Goal: Information Seeking & Learning: Learn about a topic

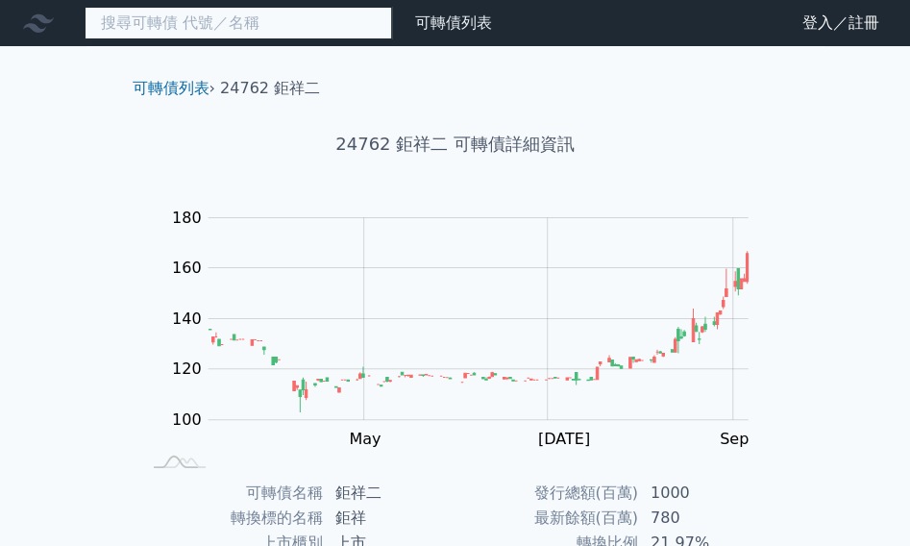
click at [311, 28] on input at bounding box center [238, 23] width 307 height 33
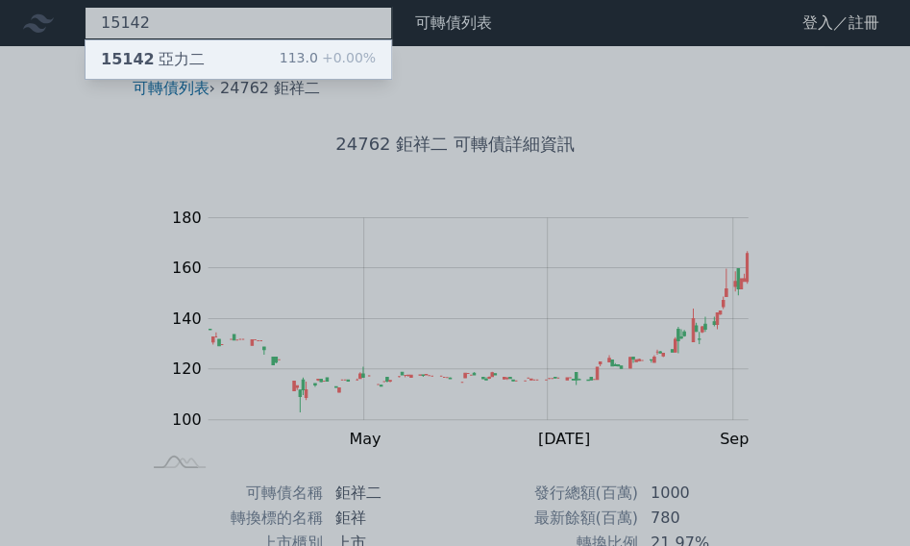
type input "15142"
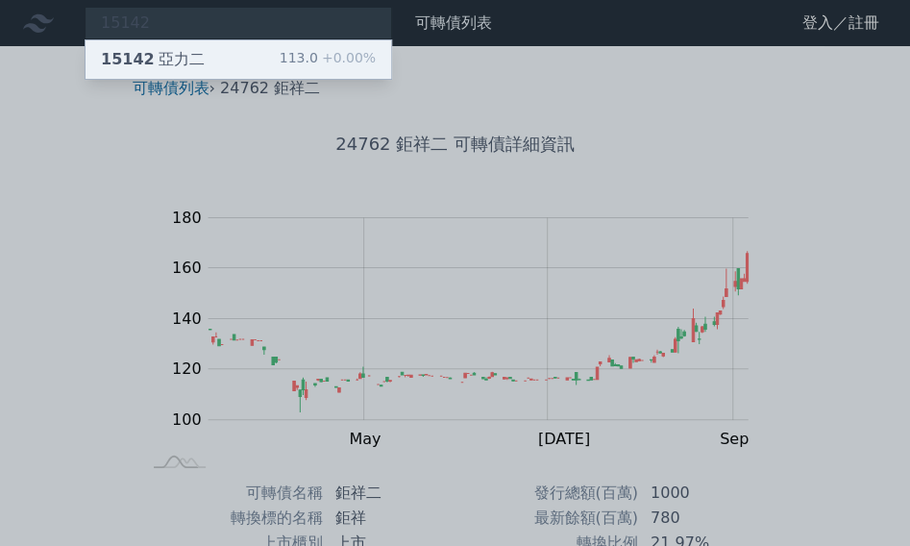
click at [304, 54] on div "113.0 +0.00%" at bounding box center [328, 59] width 96 height 23
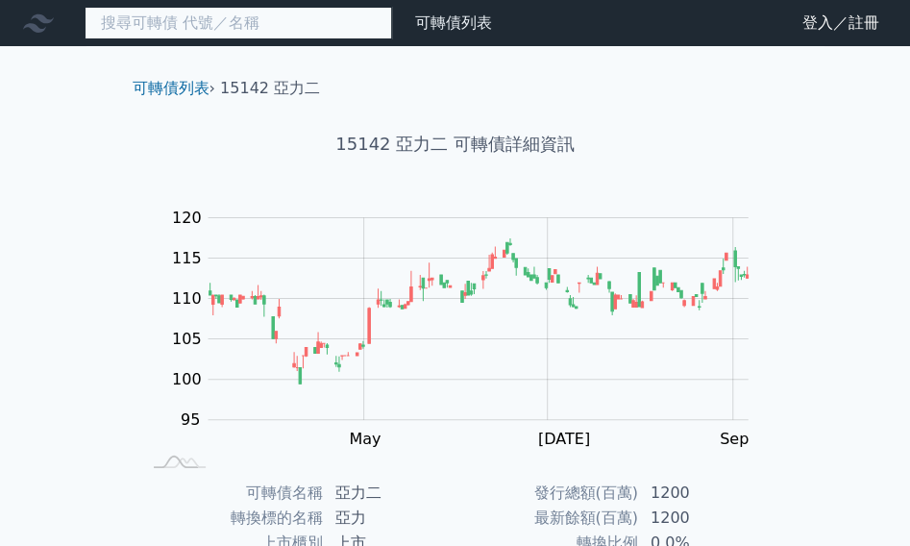
click at [377, 14] on input at bounding box center [238, 23] width 307 height 33
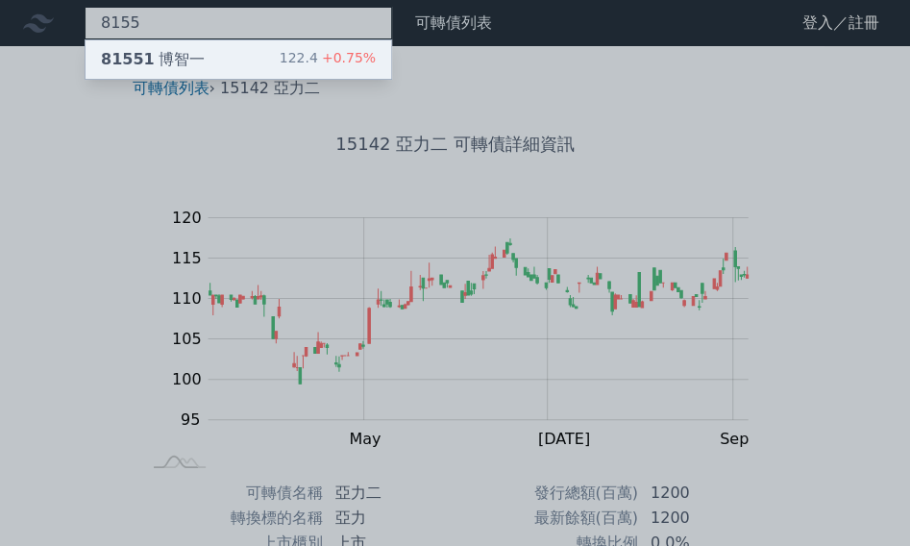
type input "8155"
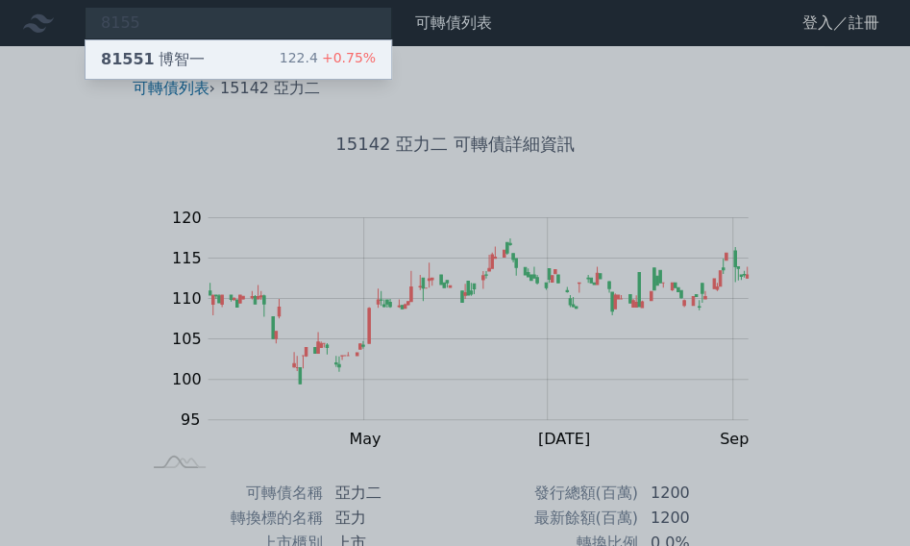
click at [338, 44] on div "81551 [PERSON_NAME] 122.4 +0.75%" at bounding box center [239, 59] width 306 height 38
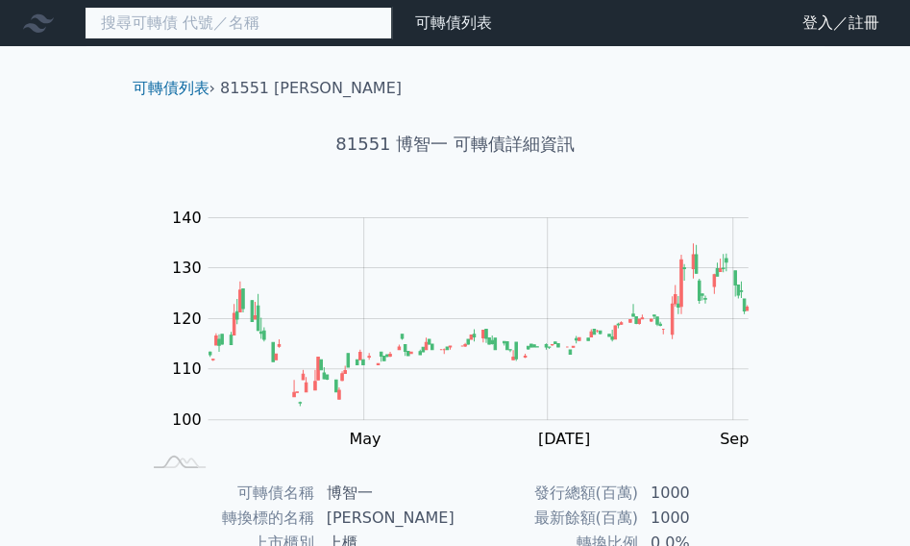
click at [261, 24] on input at bounding box center [238, 23] width 307 height 33
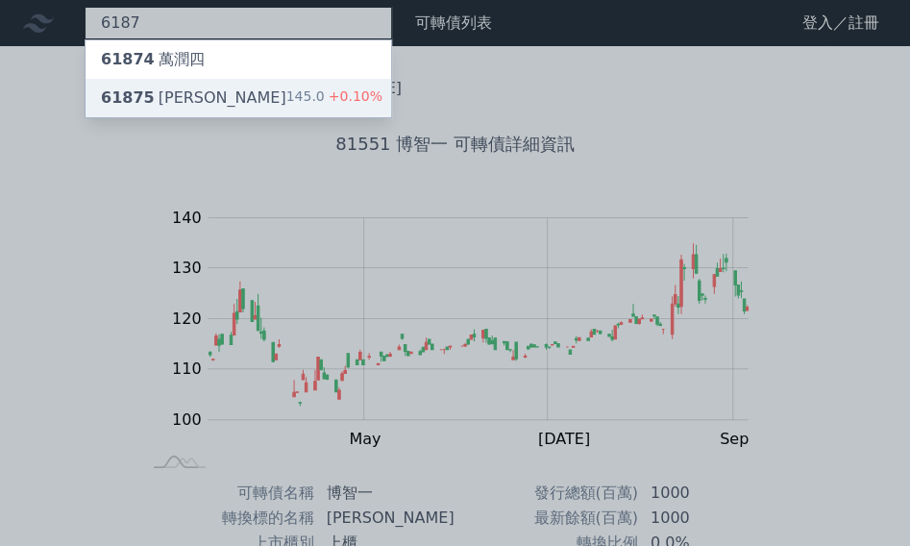
type input "6187"
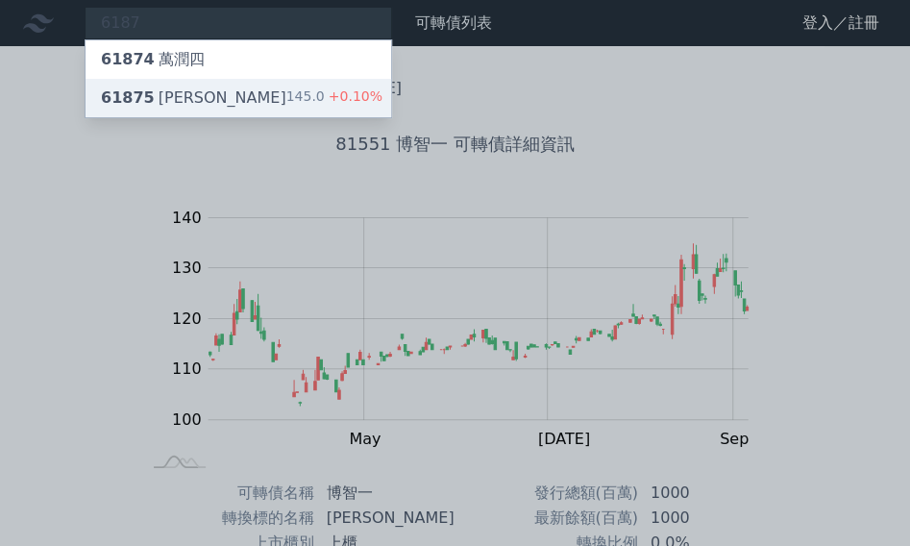
click at [284, 98] on div "61875 萬潤五 145.0 +0.10%" at bounding box center [239, 98] width 306 height 38
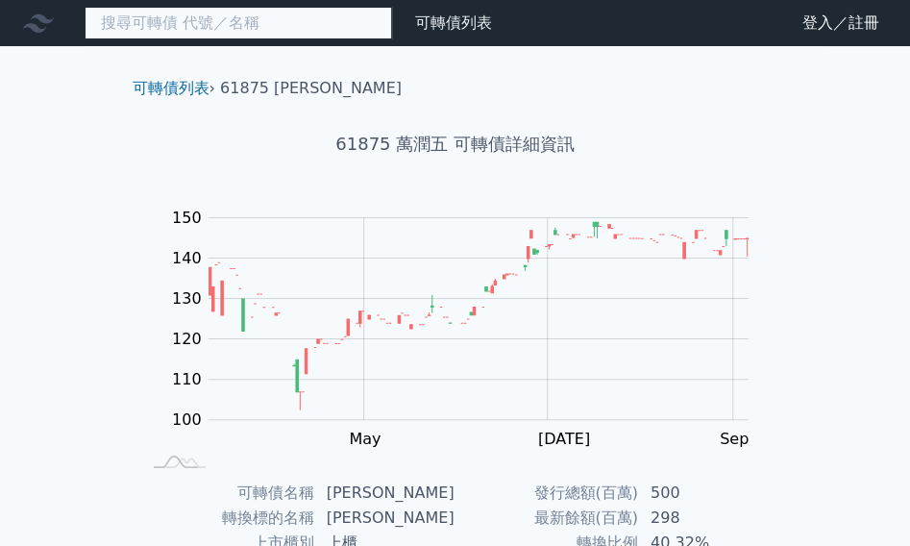
click at [269, 12] on input at bounding box center [238, 23] width 307 height 33
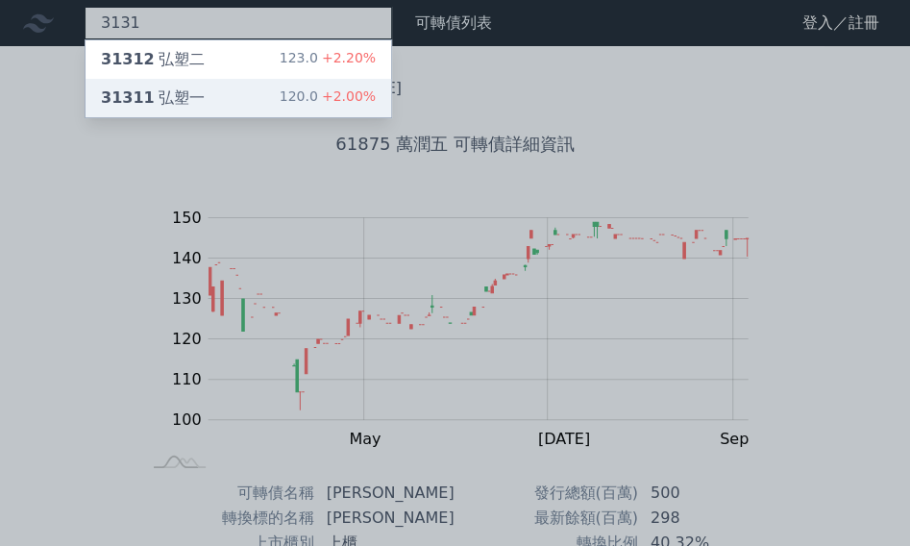
type input "3131"
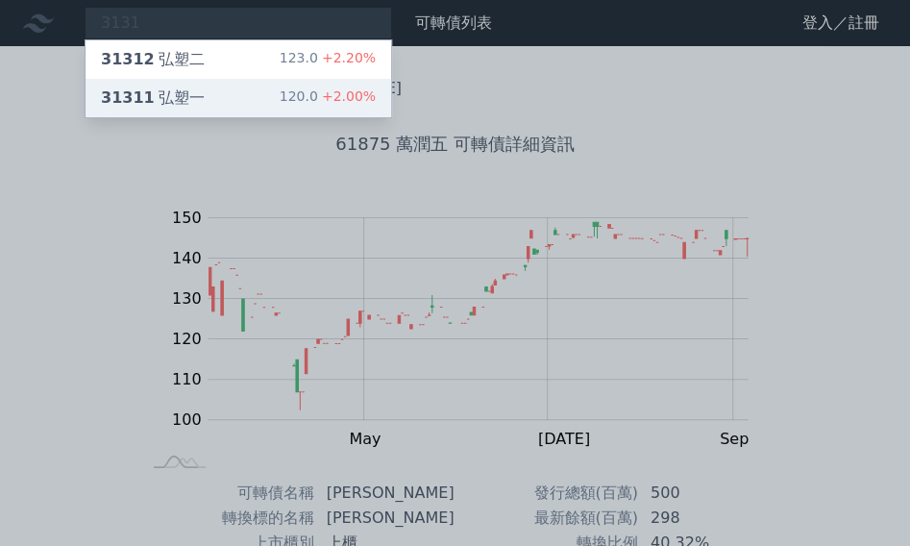
click at [251, 113] on div "31311 弘塑一 120.0 +2.00%" at bounding box center [239, 98] width 306 height 38
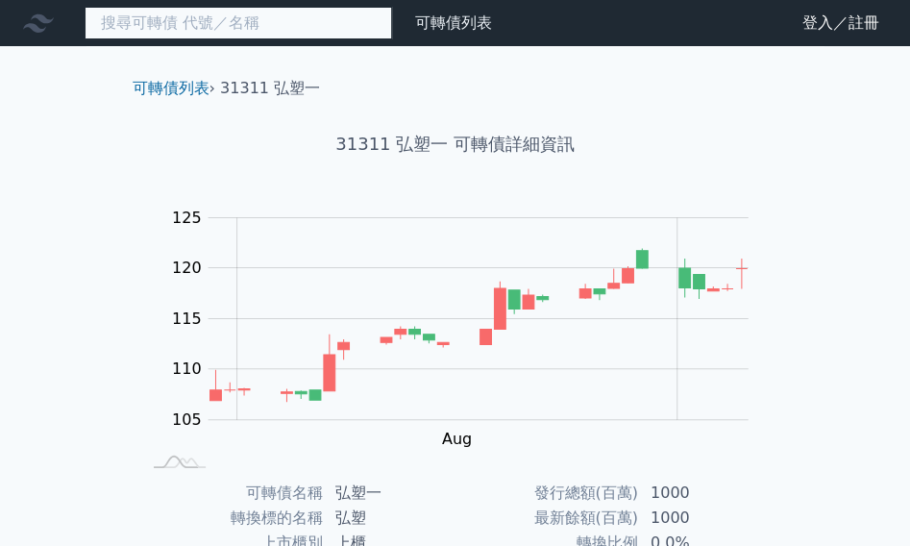
click at [159, 22] on input at bounding box center [238, 23] width 307 height 33
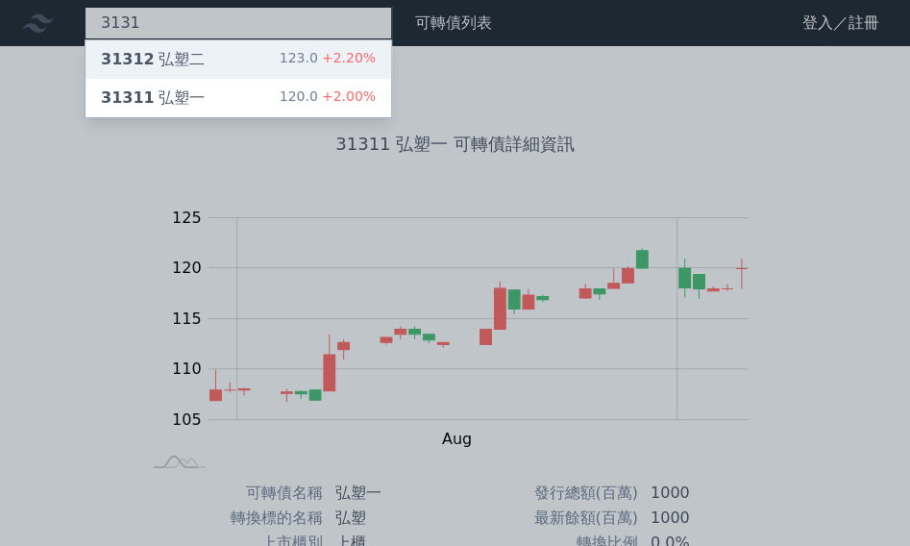
type input "3131"
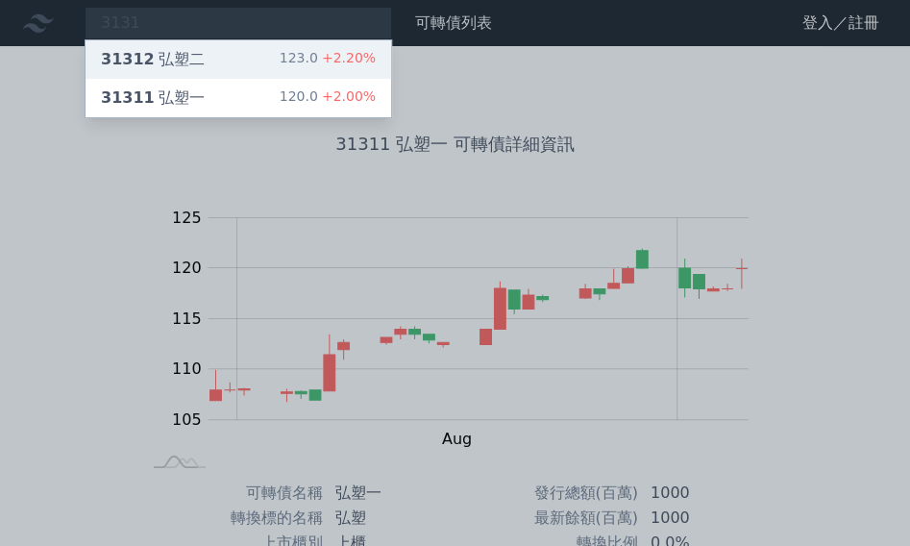
click at [178, 53] on div "31312 弘塑二" at bounding box center [153, 59] width 104 height 23
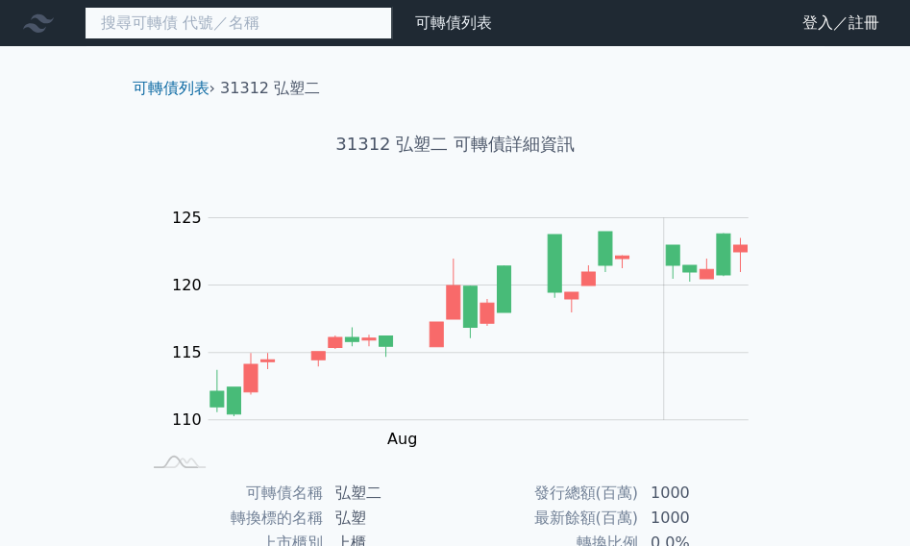
click at [213, 30] on input at bounding box center [238, 23] width 307 height 33
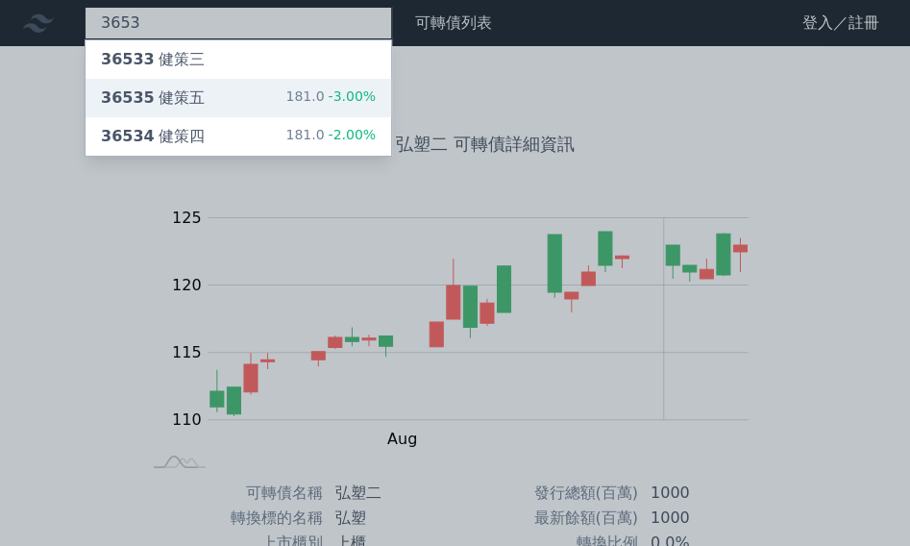
type input "3653"
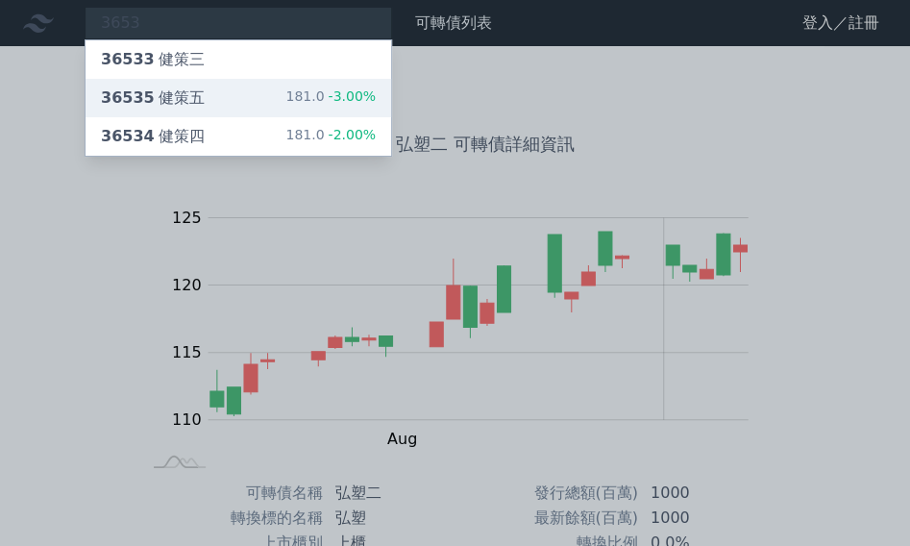
click at [215, 96] on div "36535 健策五 181.0 -3.00%" at bounding box center [239, 98] width 306 height 38
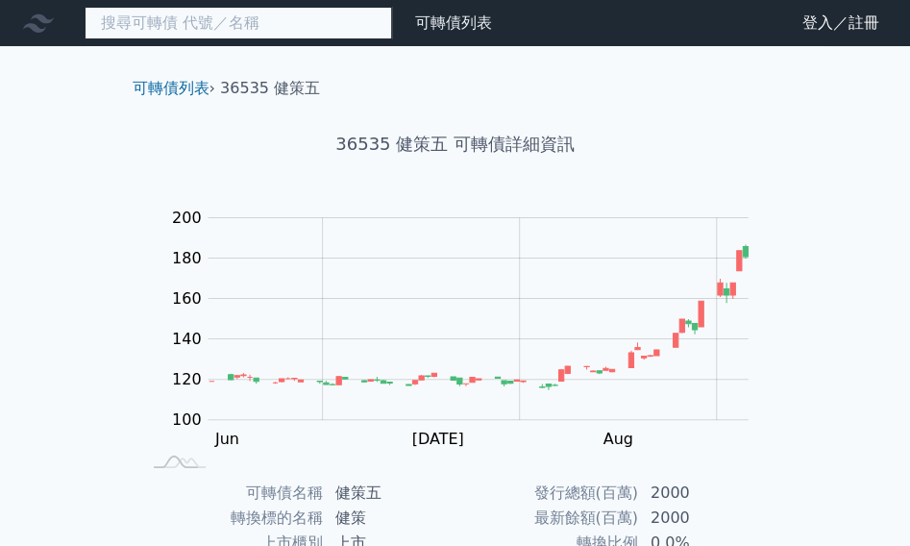
click at [255, 22] on input at bounding box center [238, 23] width 307 height 33
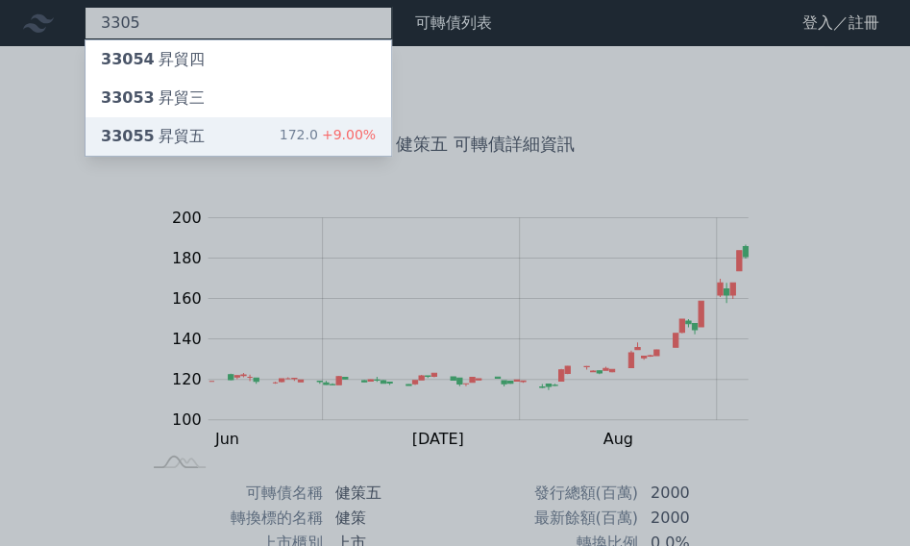
type input "3305"
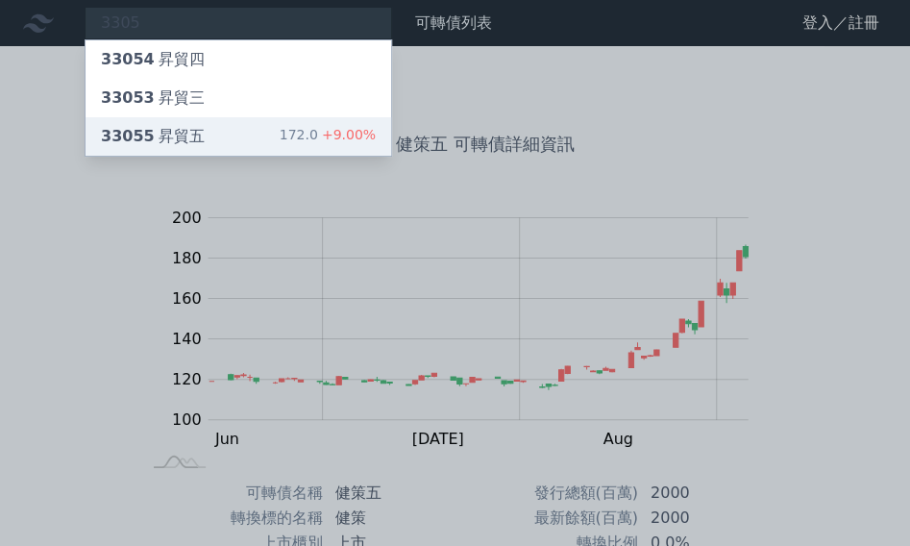
click at [279, 134] on div "33055 昇貿五 172.0 +9.00%" at bounding box center [239, 136] width 306 height 38
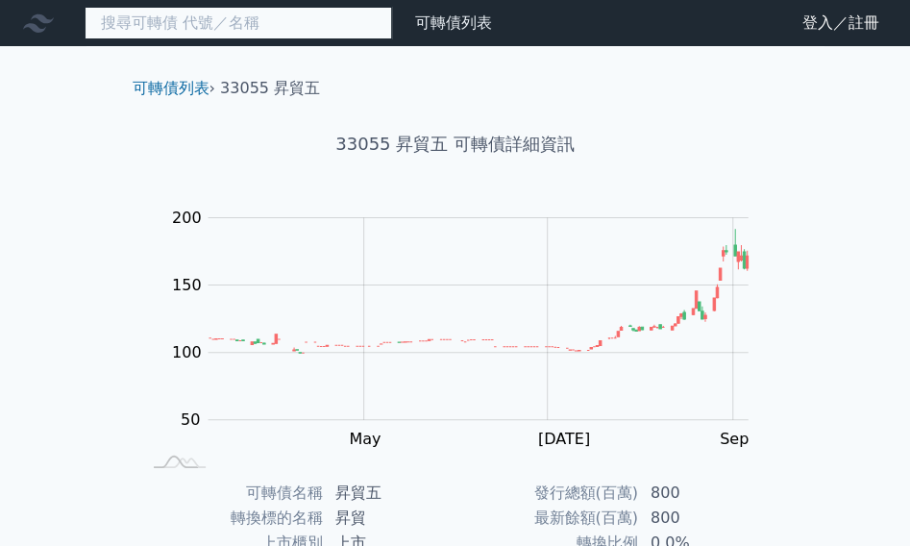
click at [352, 37] on input at bounding box center [238, 23] width 307 height 33
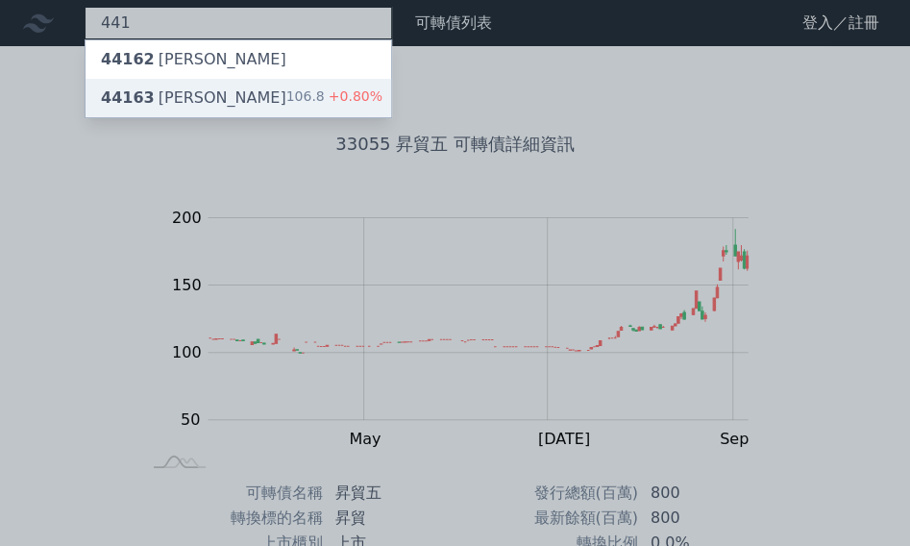
type input "441"
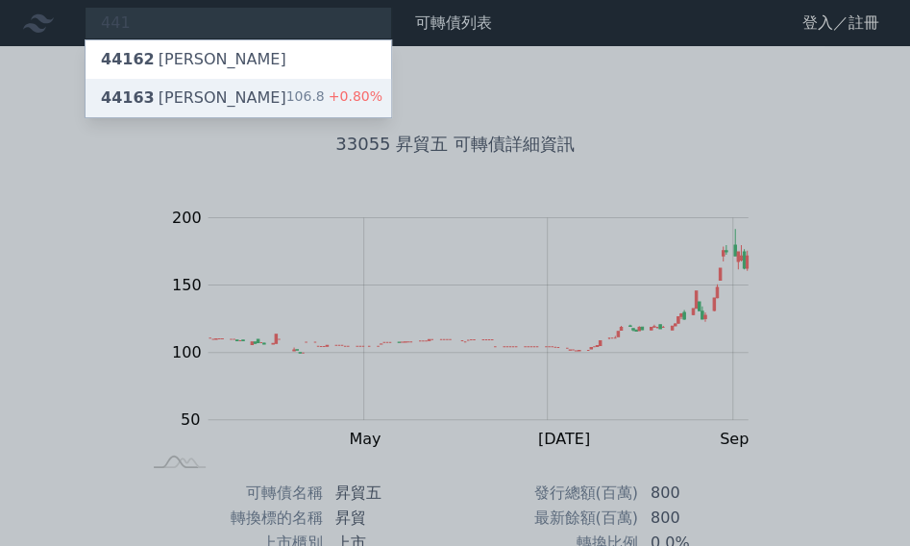
click at [215, 101] on div "44163 三圓三 106.8 +0.80%" at bounding box center [239, 98] width 306 height 38
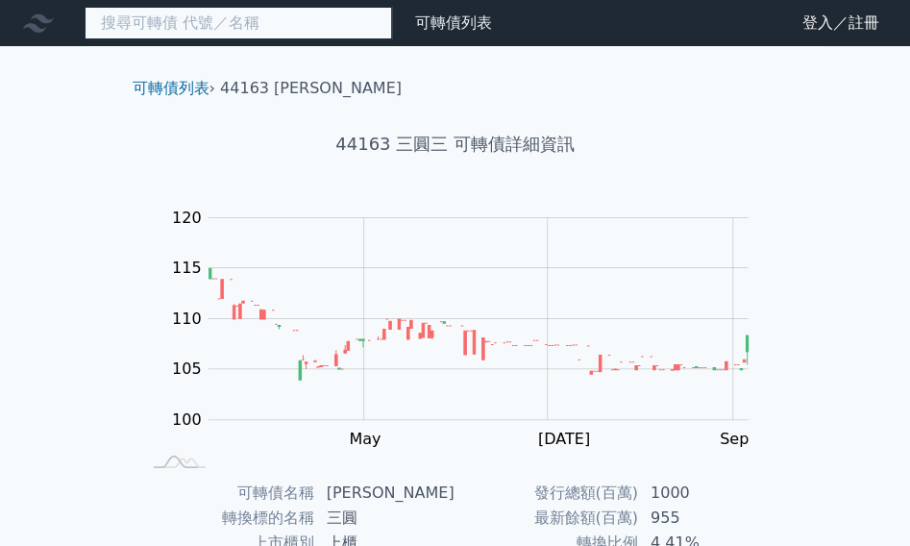
click at [340, 14] on input at bounding box center [238, 23] width 307 height 33
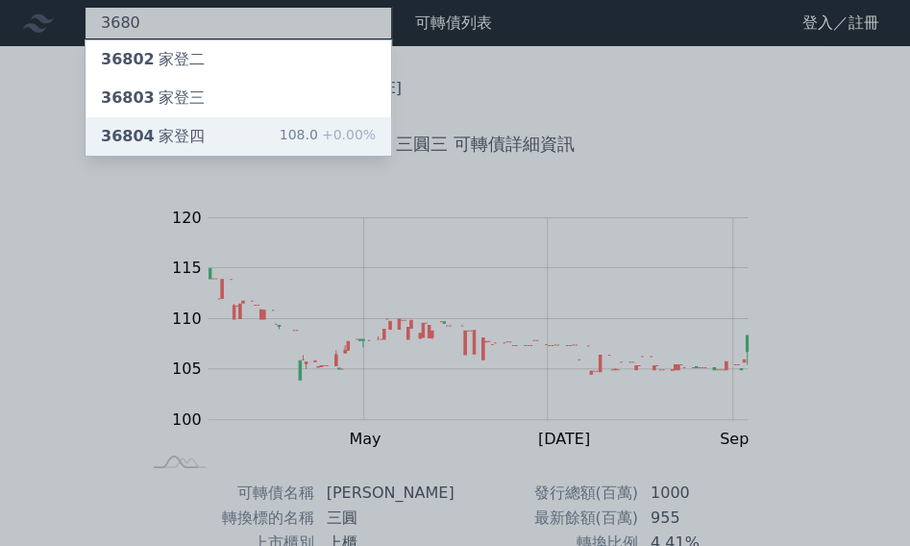
type input "3680"
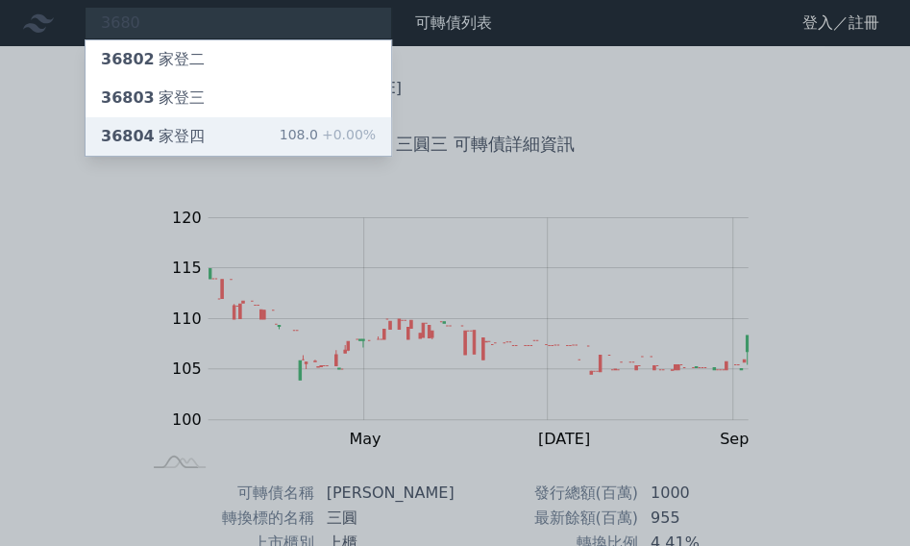
click at [248, 137] on div "36804 家登四 108.0 +0.00%" at bounding box center [239, 136] width 306 height 38
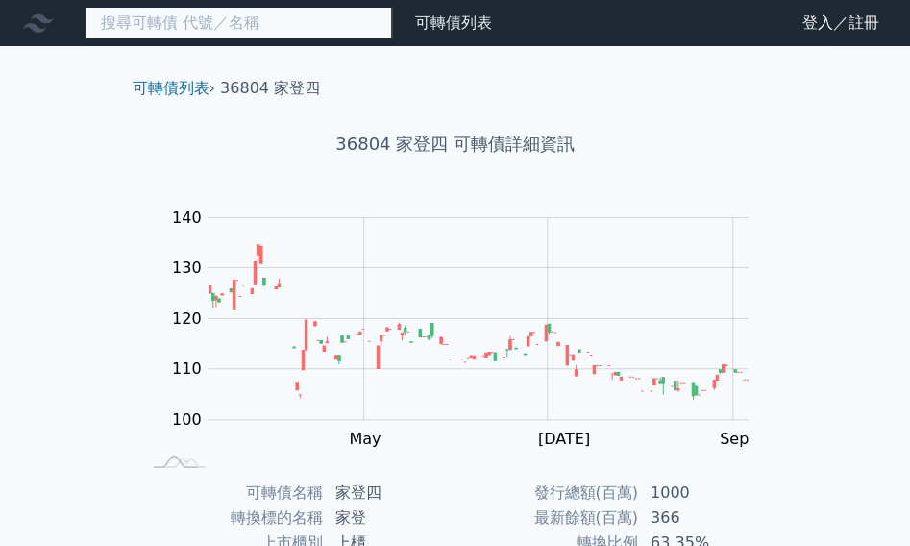
click at [230, 20] on input at bounding box center [238, 23] width 307 height 33
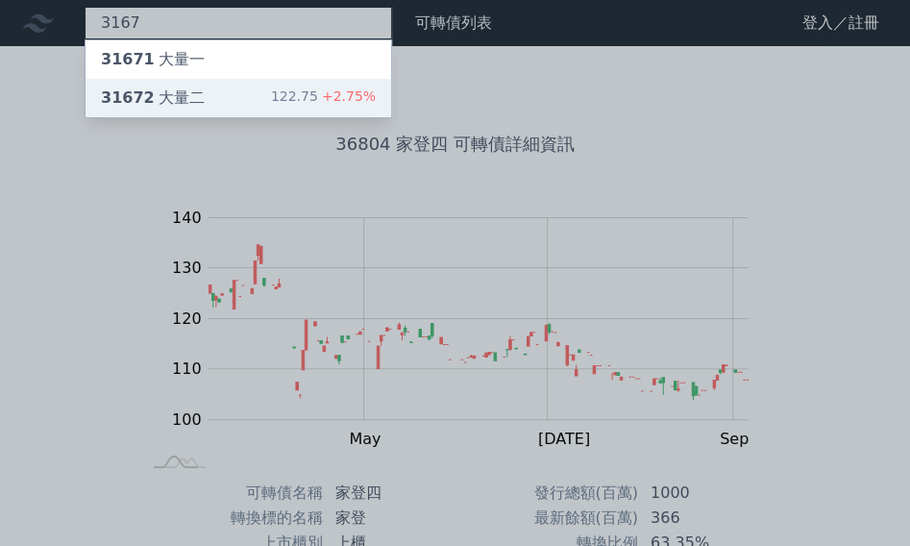
type input "3167"
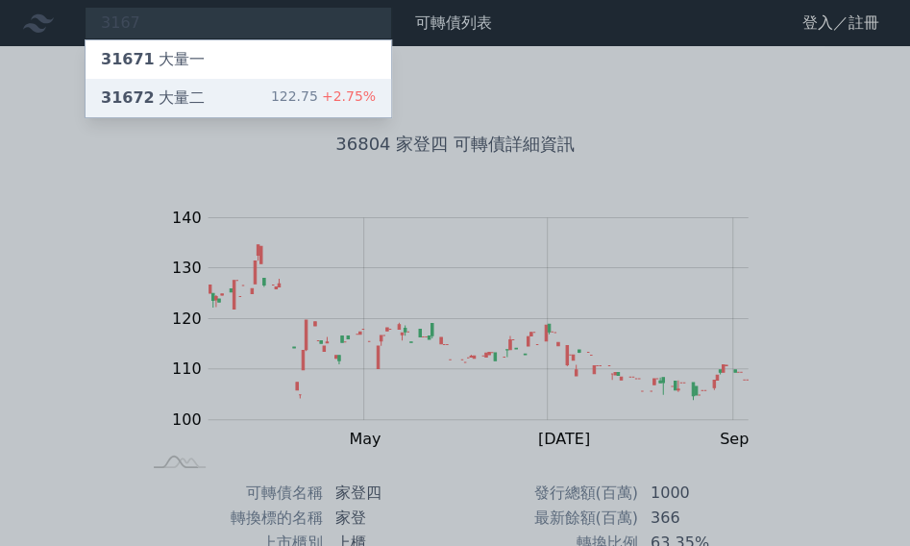
click at [233, 101] on div "31672 大量二 122.75 +2.75%" at bounding box center [239, 98] width 306 height 38
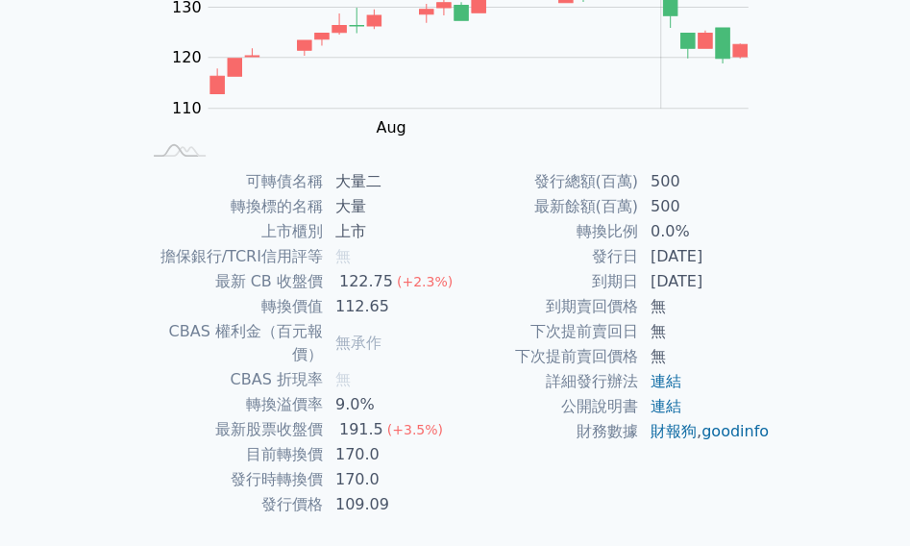
scroll to position [309, 0]
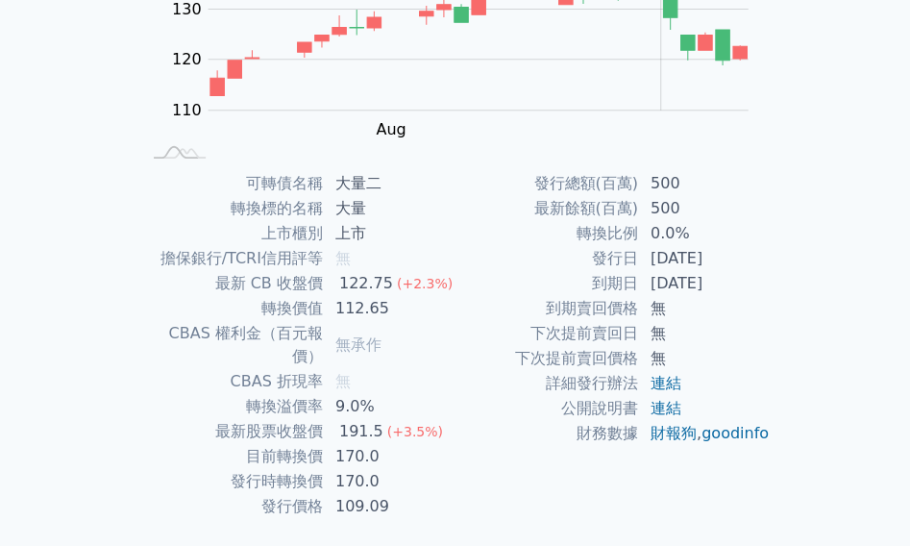
drag, startPoint x: 880, startPoint y: 337, endPoint x: 107, endPoint y: 184, distance: 788.5
click at [107, 184] on div "可轉債列表 › 31672 大量二 31672 大量二 可轉債詳細資訊 Zoom Out 110 100 105 110 115 120 125 130 16…" at bounding box center [455, 170] width 738 height 867
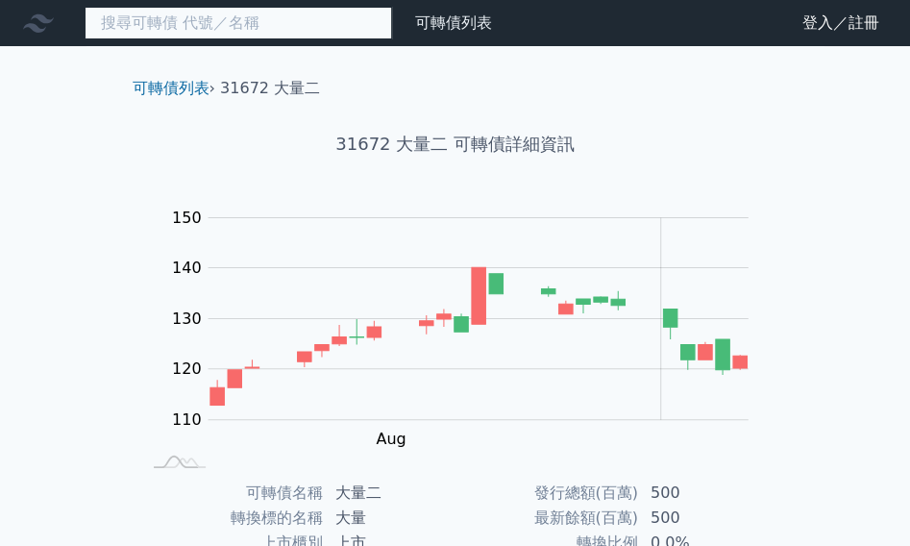
click at [161, 26] on input at bounding box center [238, 23] width 307 height 33
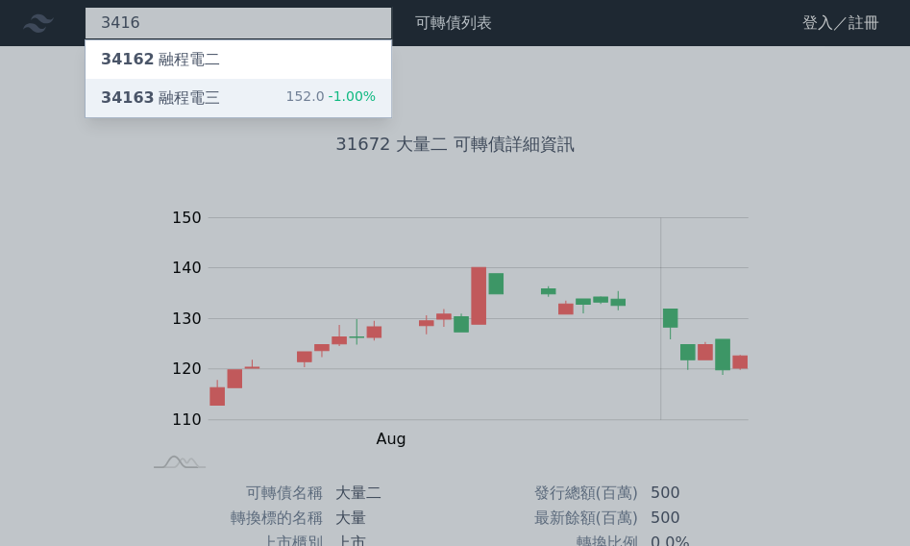
type input "3416"
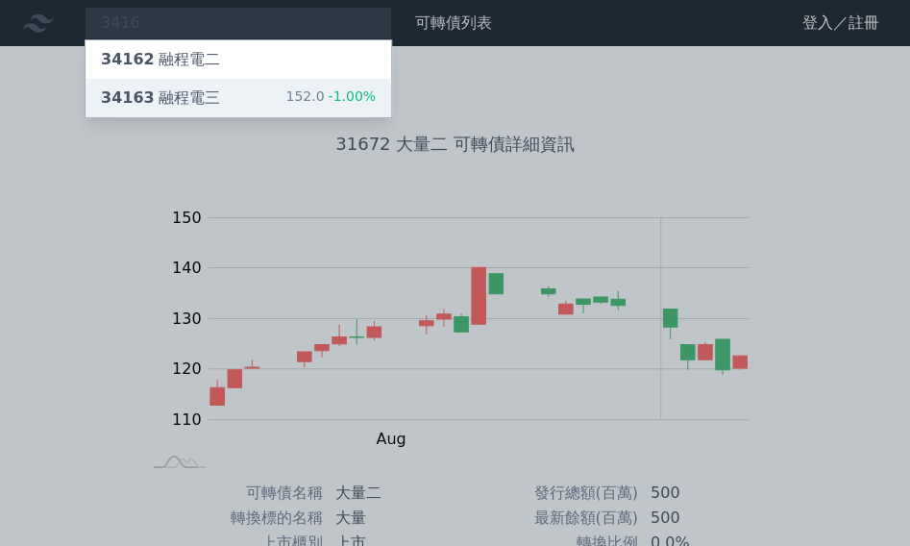
click at [204, 101] on div "34163 融程電三" at bounding box center [160, 97] width 119 height 23
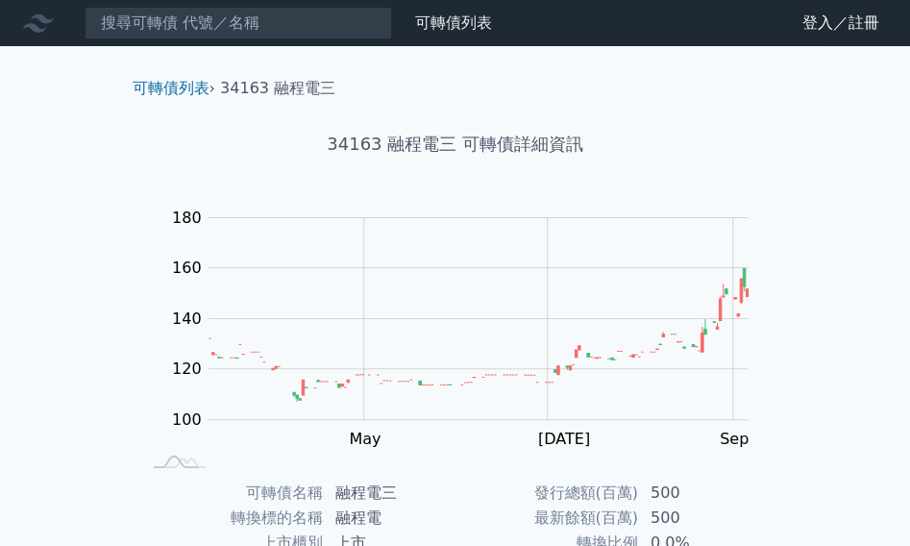
click at [333, 39] on nav "可轉債列表 財務數據 可轉債列表 財務數據 登入／註冊 登入／註冊" at bounding box center [455, 23] width 910 height 46
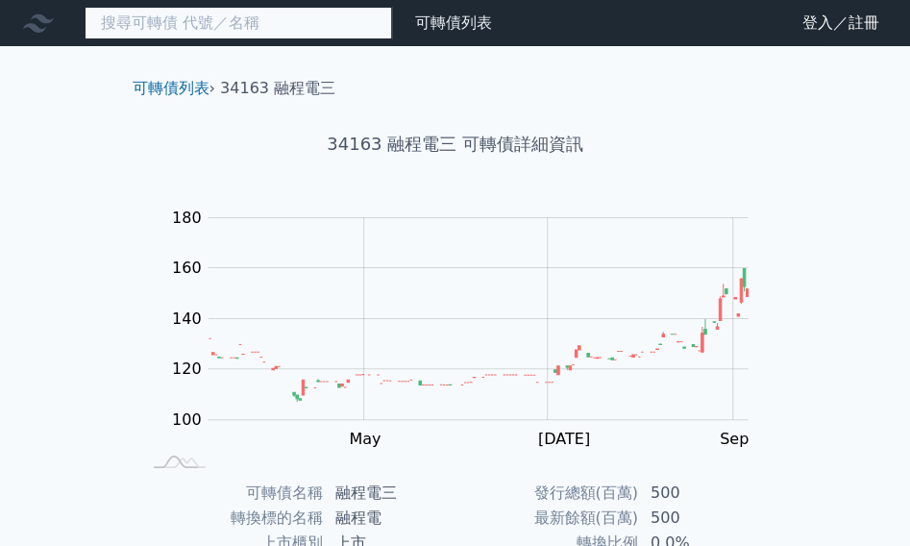
click at [333, 37] on input at bounding box center [238, 23] width 307 height 33
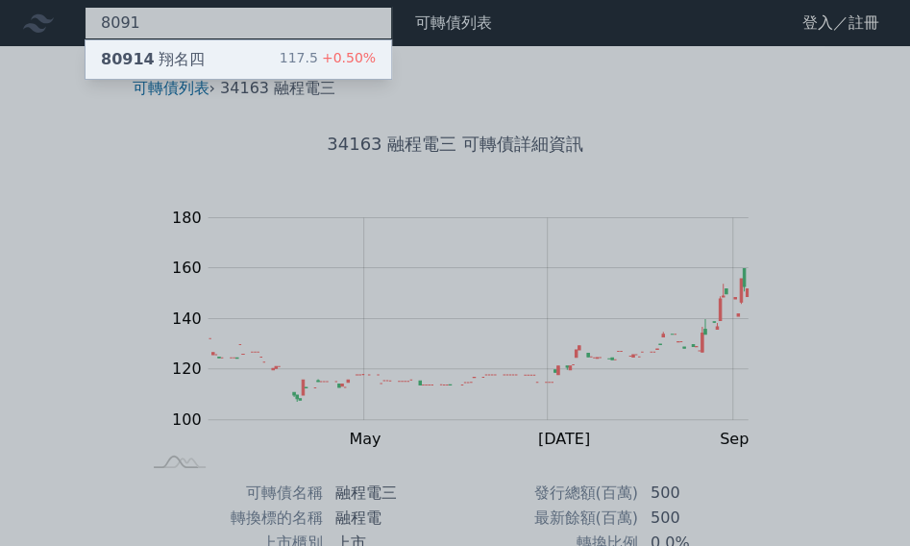
type input "8091"
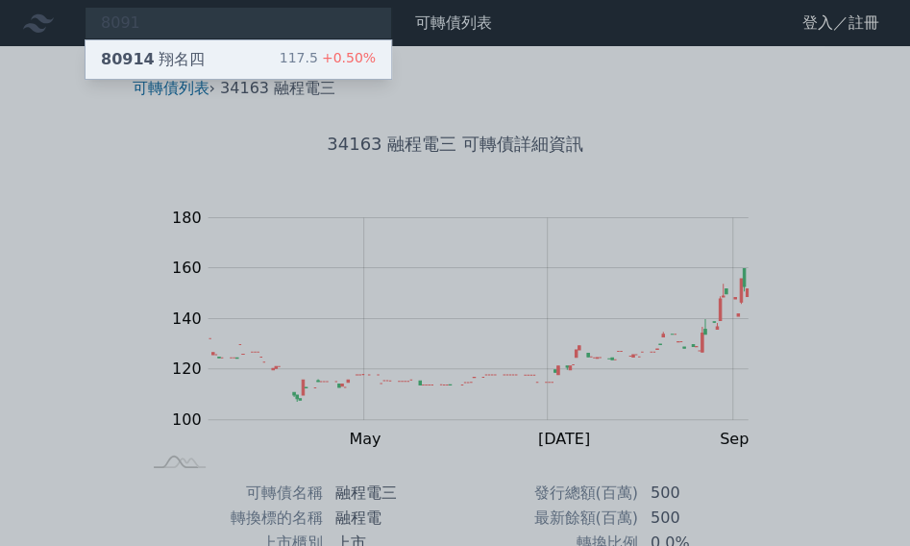
click at [338, 53] on span "+0.50%" at bounding box center [347, 57] width 58 height 15
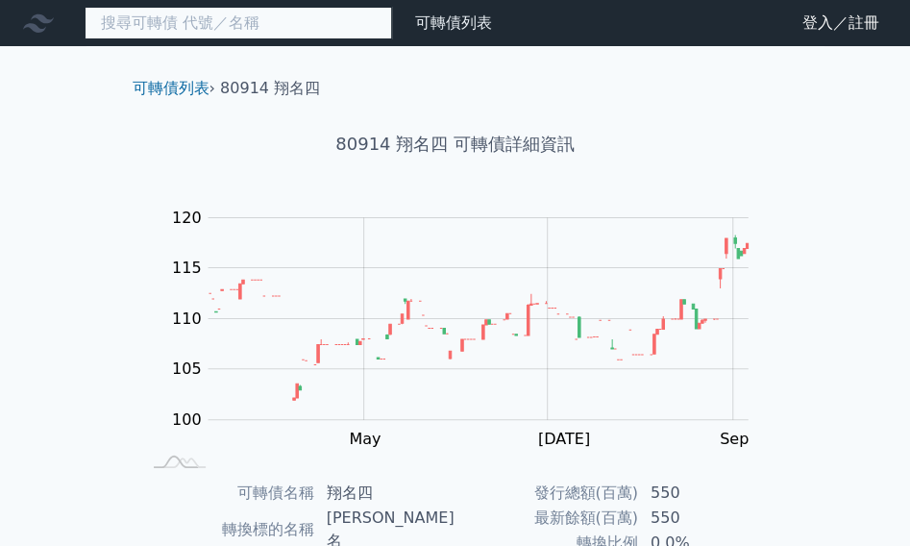
click at [221, 33] on input at bounding box center [238, 23] width 307 height 33
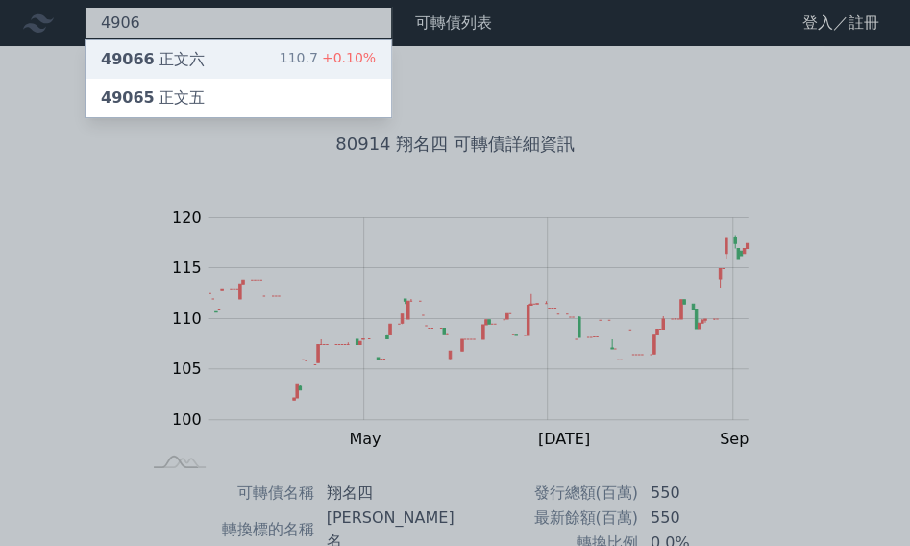
type input "4906"
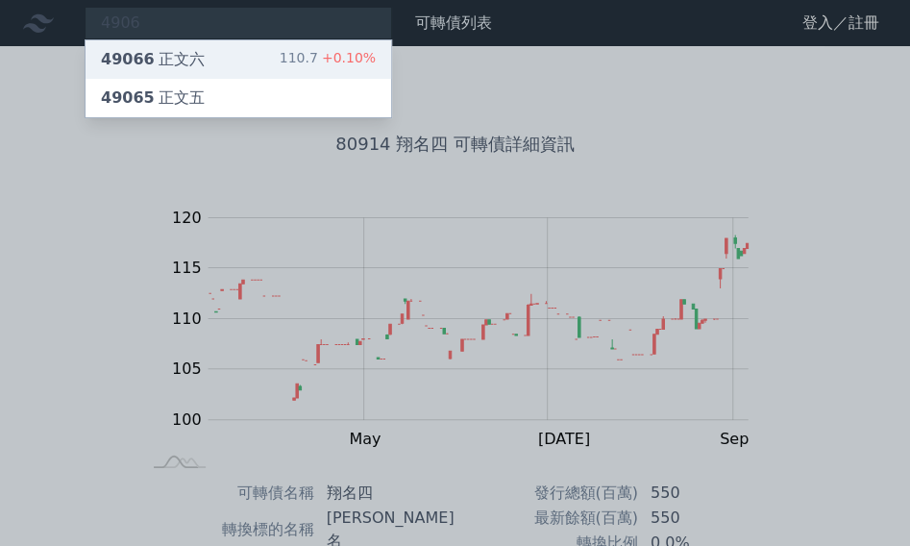
click at [236, 61] on div "49066 正文六 110.7 +0.10%" at bounding box center [239, 59] width 306 height 38
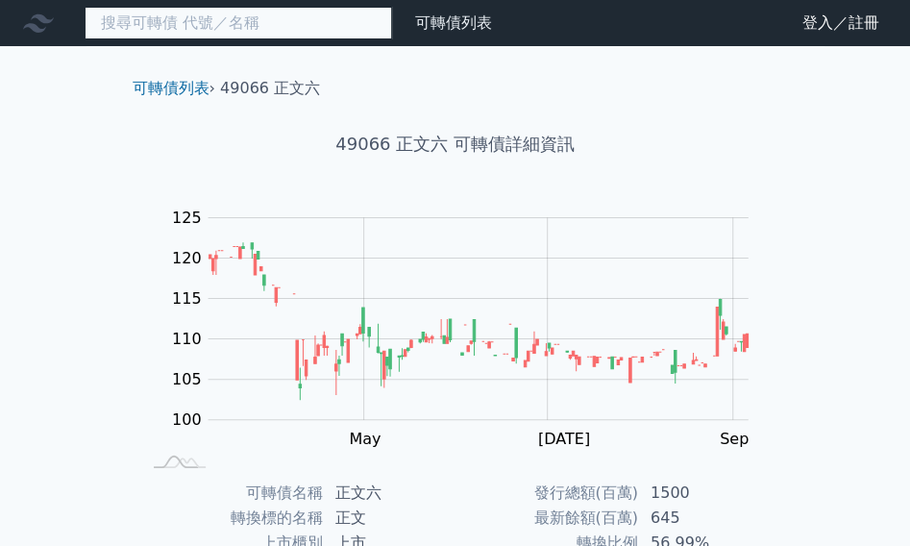
click at [330, 38] on input at bounding box center [238, 23] width 307 height 33
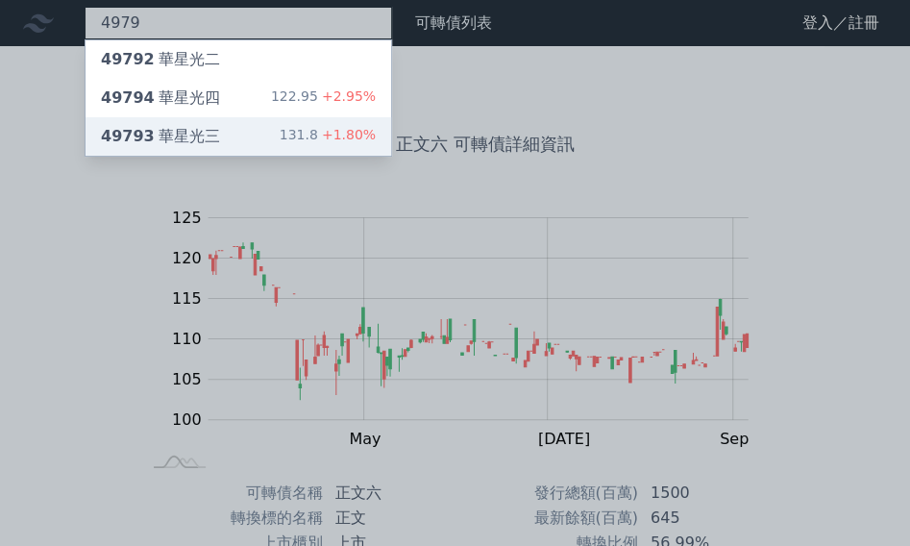
type input "4979"
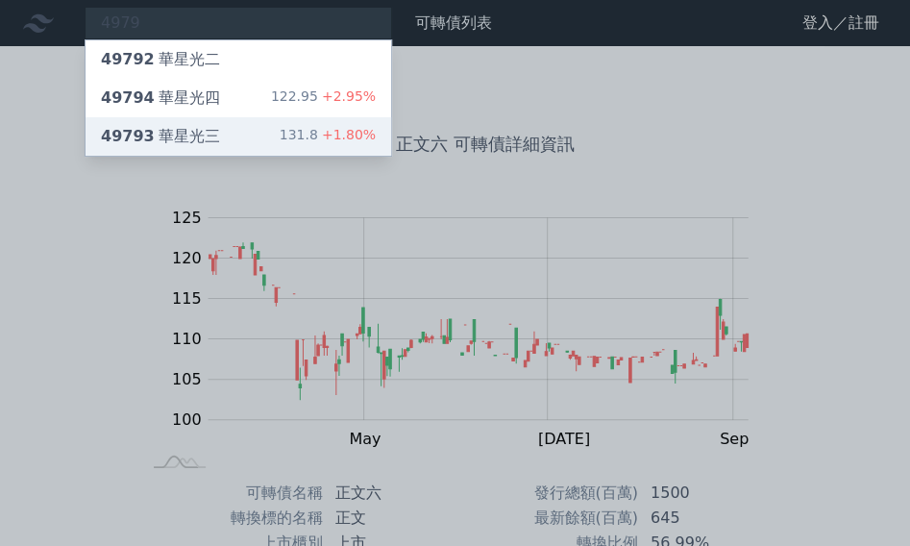
click at [316, 137] on div "131.8 +1.80%" at bounding box center [328, 136] width 96 height 23
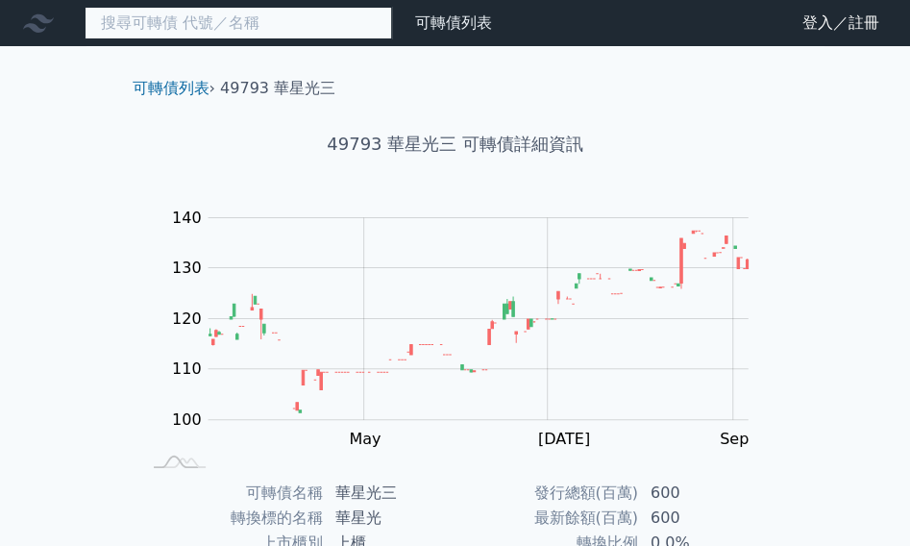
click at [238, 18] on input at bounding box center [238, 23] width 307 height 33
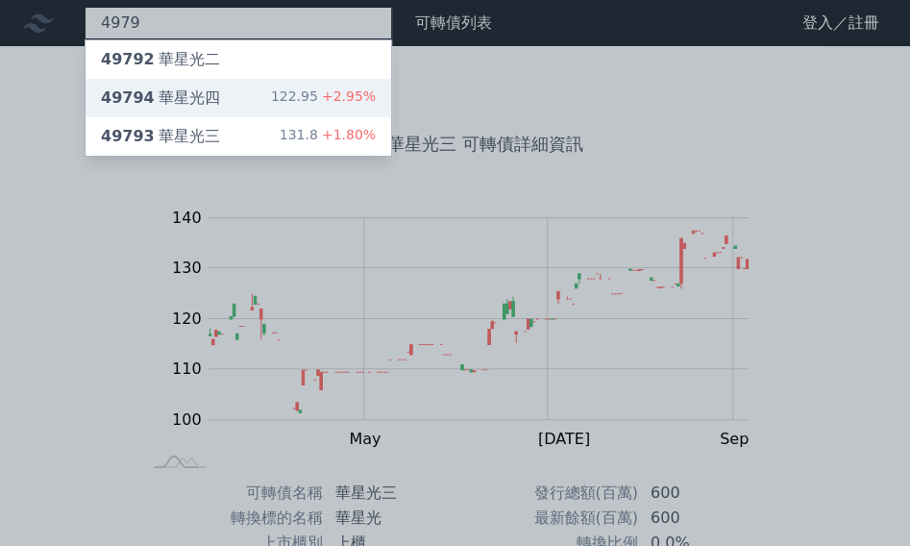
type input "4979"
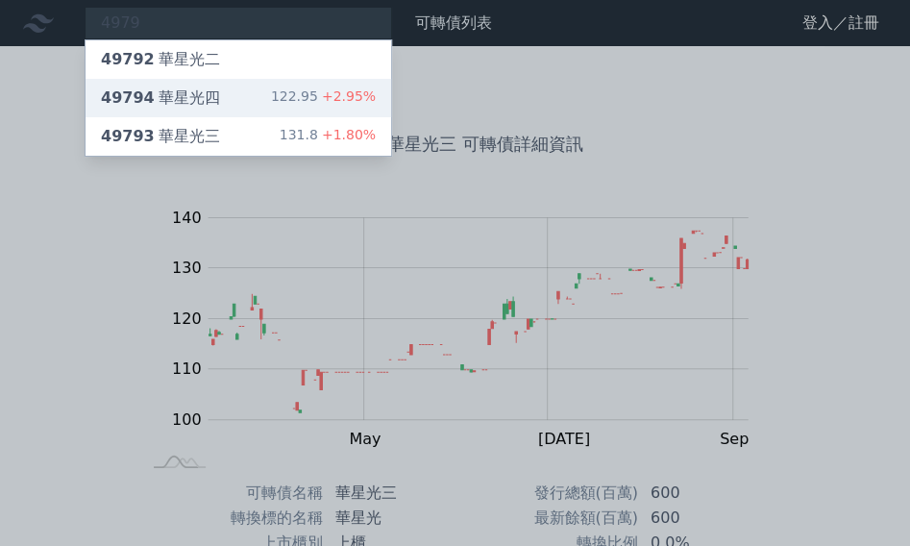
click at [148, 92] on div "49794 華星光四" at bounding box center [160, 97] width 119 height 23
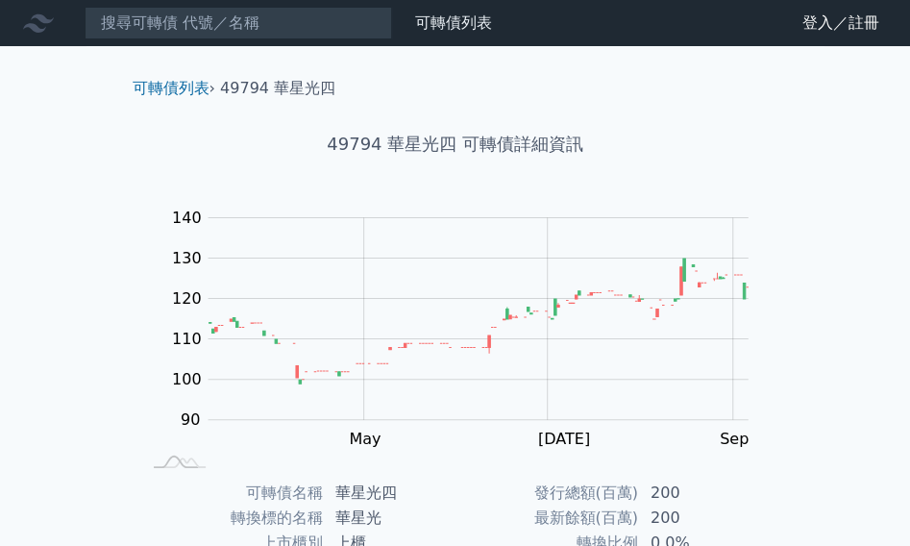
click at [326, 41] on nav "可轉債列表 財務數據 可轉債列表 財務數據 登入／註冊 登入／註冊" at bounding box center [455, 23] width 910 height 46
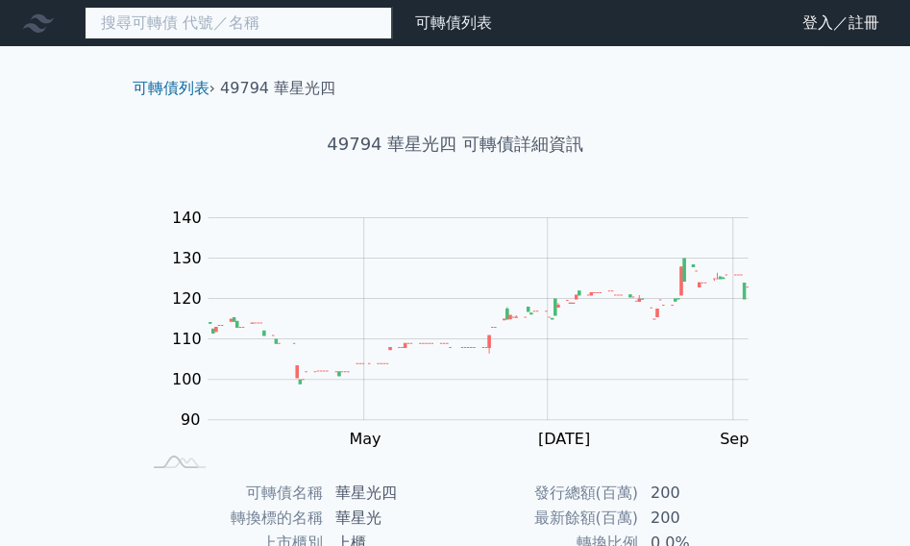
click at [320, 26] on input at bounding box center [238, 23] width 307 height 33
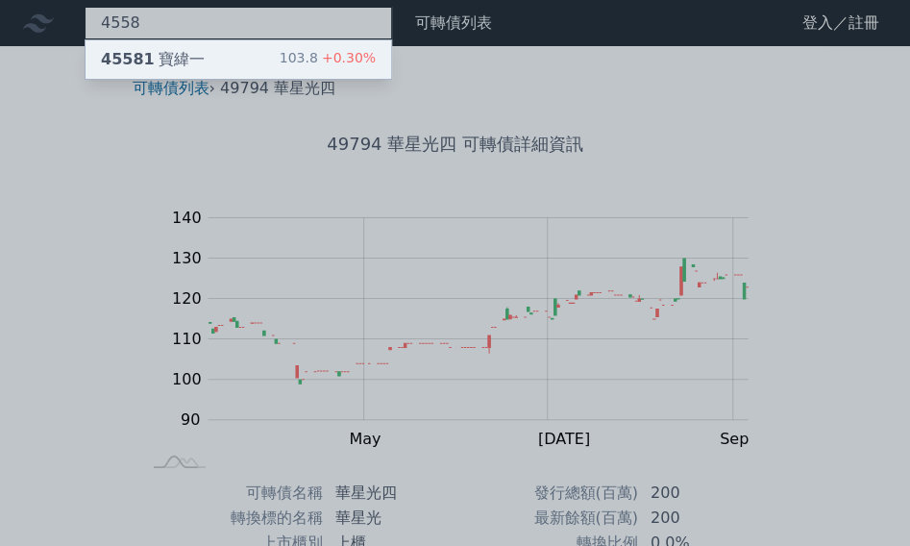
type input "4558"
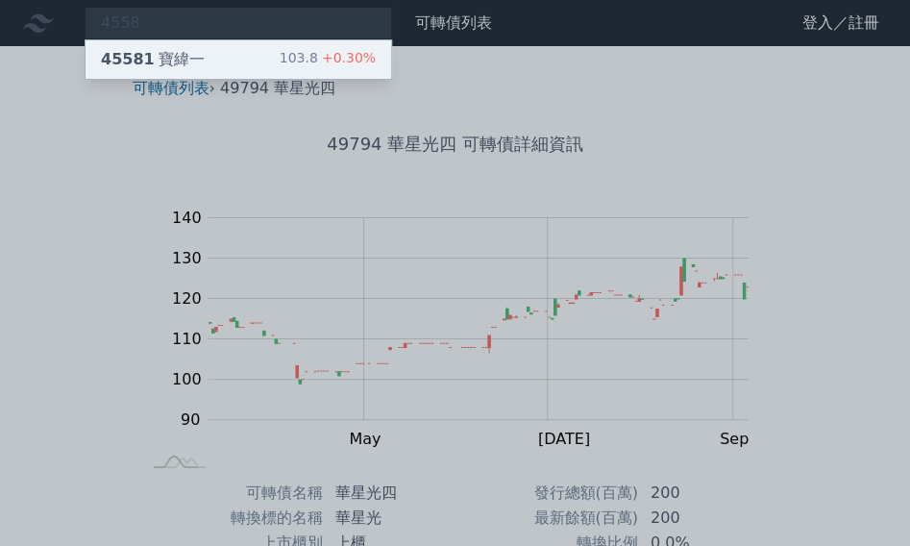
click at [329, 43] on div "45581 寶緯一 103.8 +0.30%" at bounding box center [239, 59] width 306 height 38
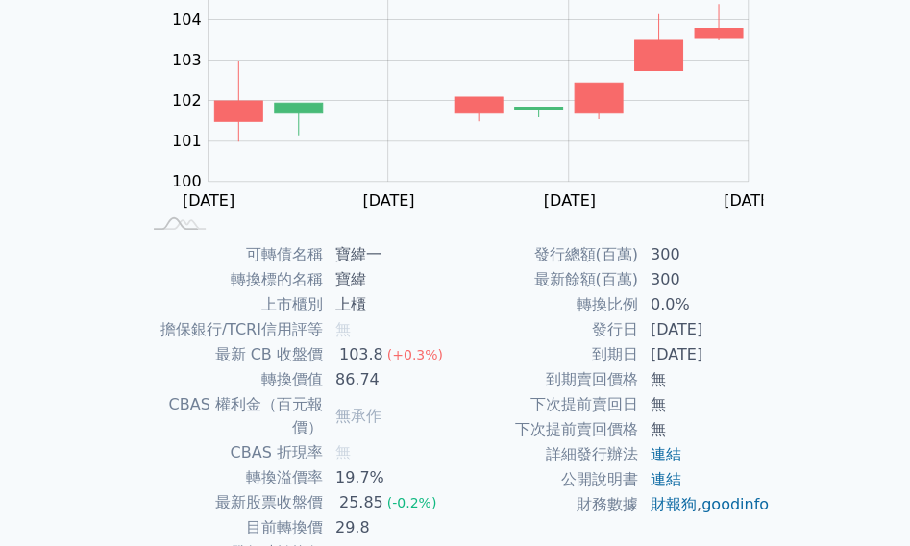
scroll to position [271, 0]
